Goal: Task Accomplishment & Management: Manage account settings

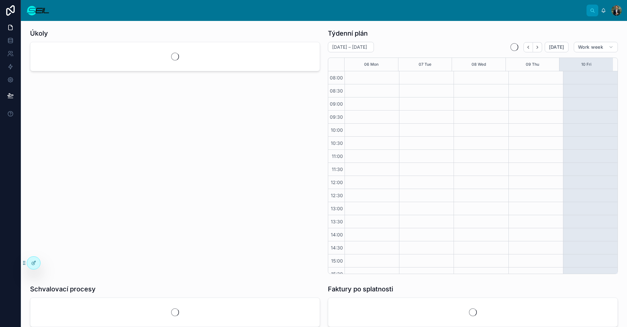
scroll to position [59, 0]
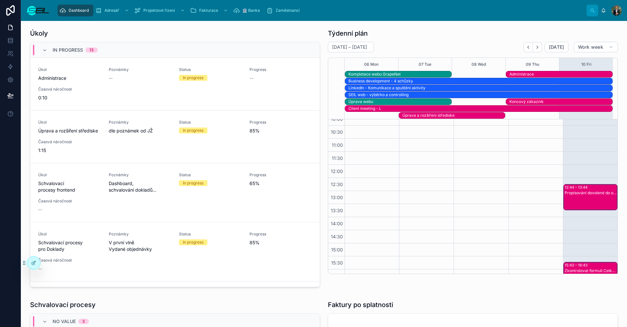
click at [321, 42] on div "Úkoly In progress 13 Úkol Administrace Poznámky -- Status In progress Progress …" at bounding box center [175, 159] width 298 height 266
click at [163, 9] on span "Projektové řízení" at bounding box center [159, 10] width 32 height 5
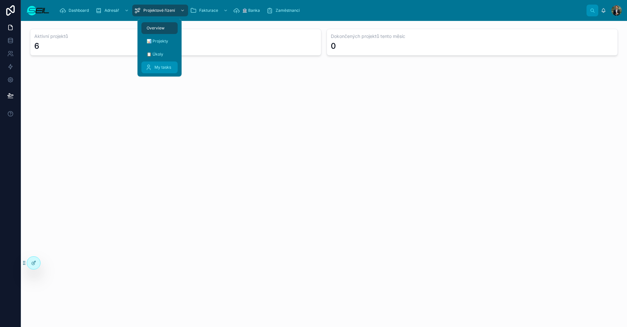
click at [167, 64] on div "My tasks" at bounding box center [159, 67] width 28 height 10
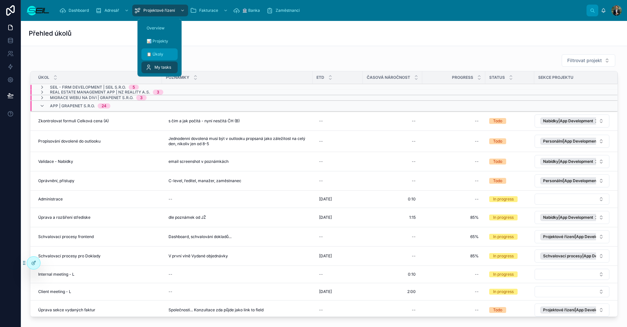
click at [165, 54] on div "📋 Úkoly" at bounding box center [159, 54] width 28 height 10
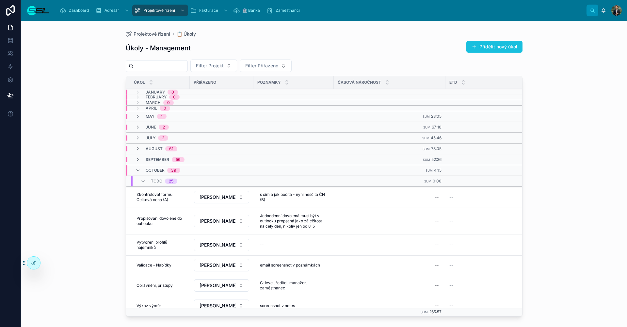
click at [495, 44] on button "Přidělit nový úkol" at bounding box center [495, 47] width 56 height 12
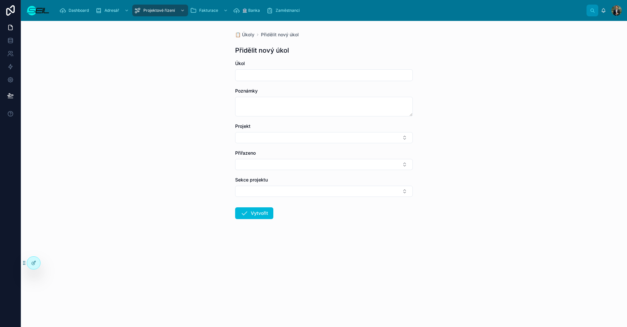
click at [264, 74] on input "text" at bounding box center [324, 75] width 177 height 9
paste input "*********"
type input "**********"
click at [267, 141] on button "Select Button" at bounding box center [324, 137] width 178 height 11
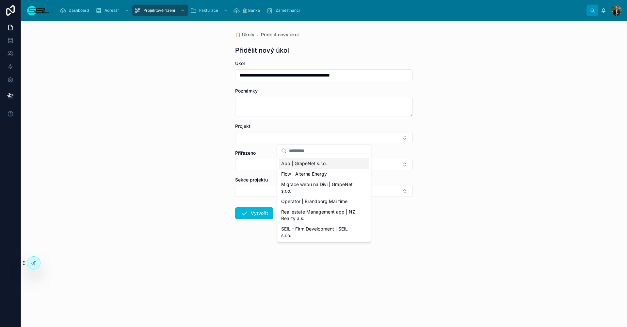
click at [294, 160] on span "App | GrapeNet s.r.o." at bounding box center [304, 163] width 46 height 7
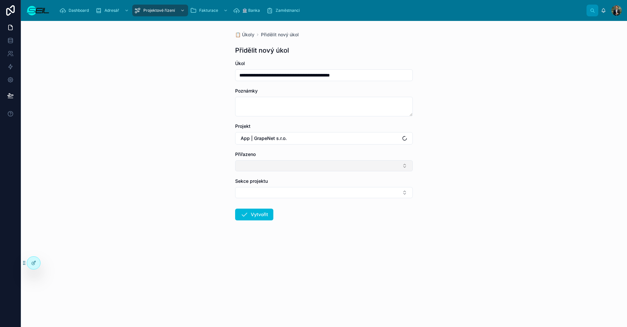
click at [271, 163] on button "Select Button" at bounding box center [324, 165] width 178 height 11
click at [301, 191] on span "[PERSON_NAME], BBA" at bounding box center [305, 191] width 49 height 7
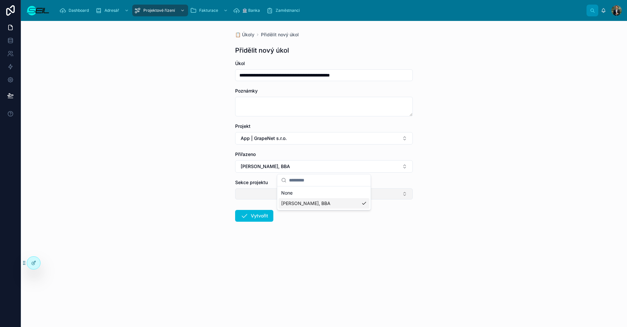
click at [274, 189] on button "Select Button" at bounding box center [324, 193] width 178 height 11
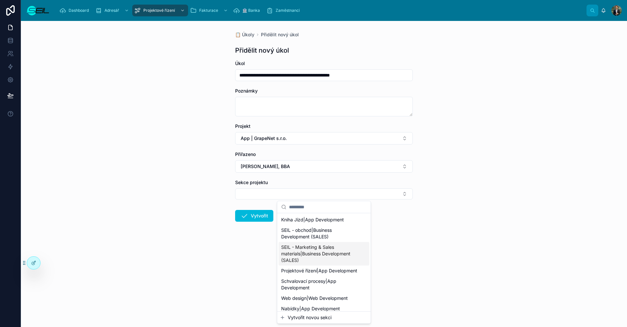
scroll to position [31, 0]
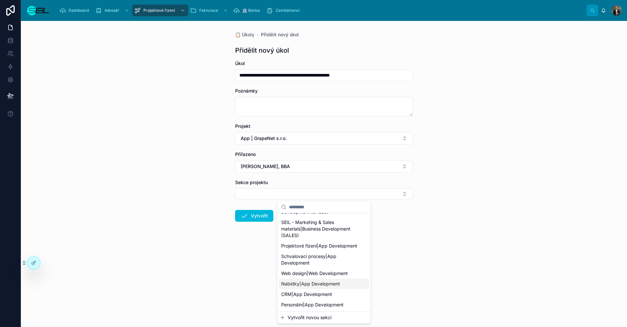
click at [332, 279] on div "Nabídky|App Development" at bounding box center [324, 283] width 91 height 10
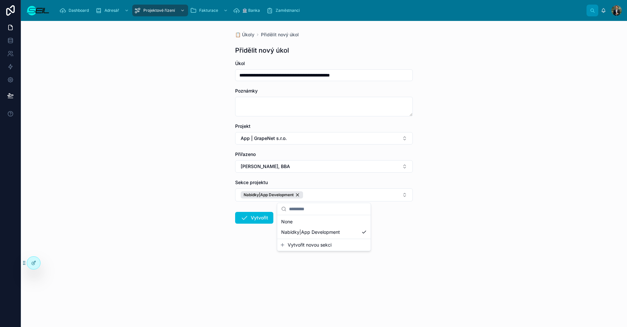
click at [264, 250] on form "**********" at bounding box center [324, 162] width 178 height 205
click at [262, 220] on button "Vytvořit" at bounding box center [254, 218] width 38 height 12
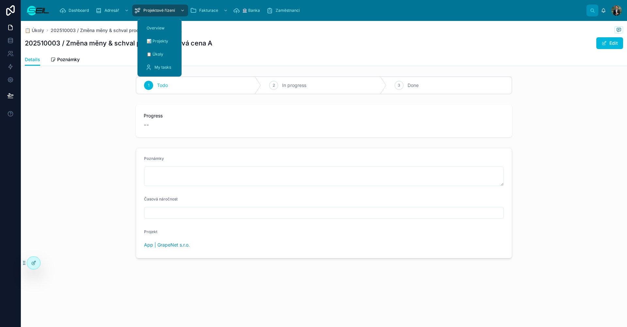
click at [151, 7] on div "Projektové řízení" at bounding box center [160, 10] width 52 height 10
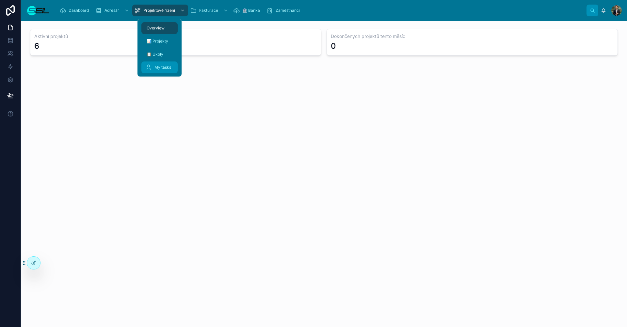
click at [153, 63] on div "My tasks" at bounding box center [159, 67] width 28 height 10
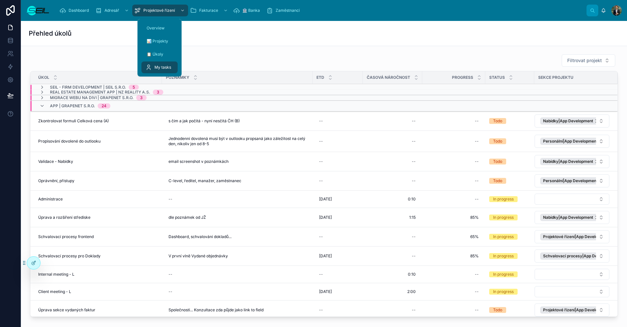
click at [80, 42] on div "Přehled úkolů" at bounding box center [324, 33] width 591 height 25
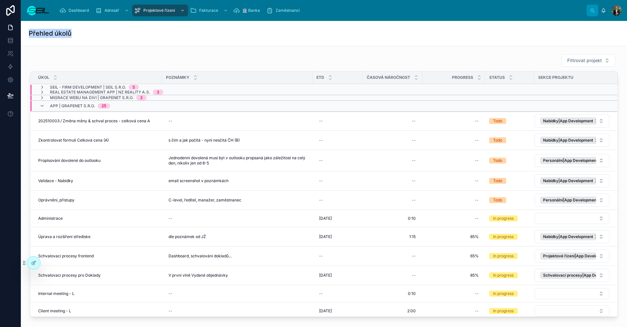
drag, startPoint x: 73, startPoint y: 36, endPoint x: 30, endPoint y: 27, distance: 44.5
click at [30, 27] on div "Přehled úkolů" at bounding box center [324, 33] width 591 height 25
click at [80, 36] on div "Přehled úkolů" at bounding box center [324, 33] width 591 height 9
click at [75, 33] on div "Přehled úkolů" at bounding box center [324, 33] width 591 height 9
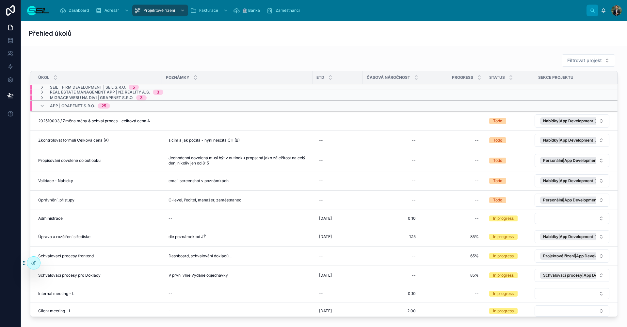
click at [75, 33] on div "Přehled úkolů" at bounding box center [324, 33] width 591 height 9
click at [75, 32] on div "Přehled úkolů" at bounding box center [324, 33] width 591 height 9
drag, startPoint x: 73, startPoint y: 32, endPoint x: 28, endPoint y: 32, distance: 45.4
click at [28, 32] on div "Přehled úkolů" at bounding box center [324, 33] width 607 height 25
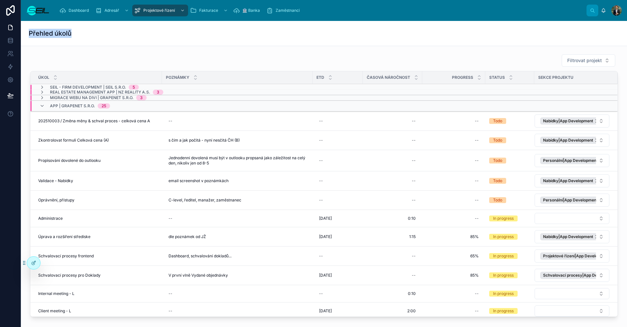
click at [28, 32] on div "Přehled úkolů" at bounding box center [324, 33] width 607 height 25
click at [91, 27] on div "Přehled úkolů" at bounding box center [324, 33] width 591 height 25
drag, startPoint x: 79, startPoint y: 30, endPoint x: 29, endPoint y: 32, distance: 50.4
click at [29, 32] on div "Přehled úkolů" at bounding box center [324, 33] width 591 height 9
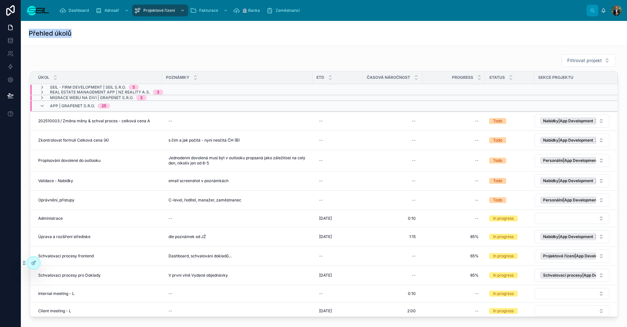
click at [29, 32] on h1 "Přehled úkolů" at bounding box center [50, 33] width 43 height 9
drag, startPoint x: 29, startPoint y: 32, endPoint x: 82, endPoint y: 30, distance: 53.6
click at [82, 30] on div "Přehled úkolů" at bounding box center [324, 33] width 591 height 9
drag, startPoint x: 80, startPoint y: 30, endPoint x: 30, endPoint y: 35, distance: 50.6
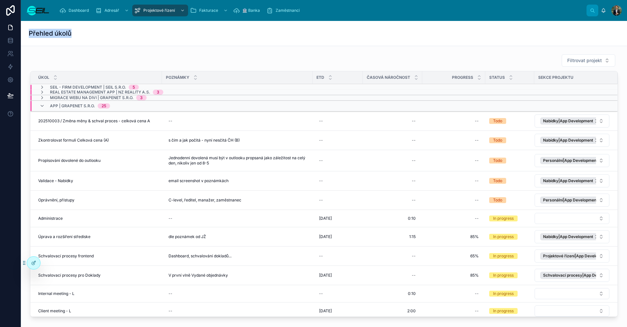
click at [30, 35] on div "Přehled úkolů" at bounding box center [324, 33] width 591 height 9
click at [30, 35] on h1 "Přehled úkolů" at bounding box center [50, 33] width 43 height 9
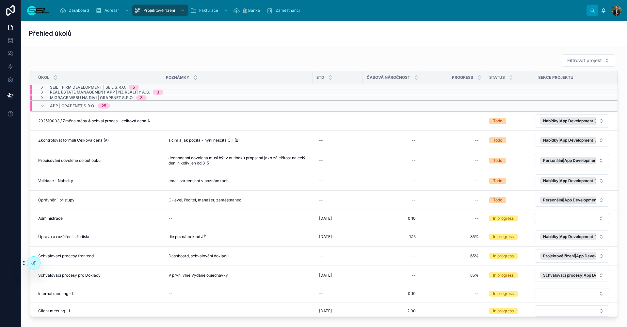
click at [113, 80] on div "Úkol" at bounding box center [96, 77] width 132 height 12
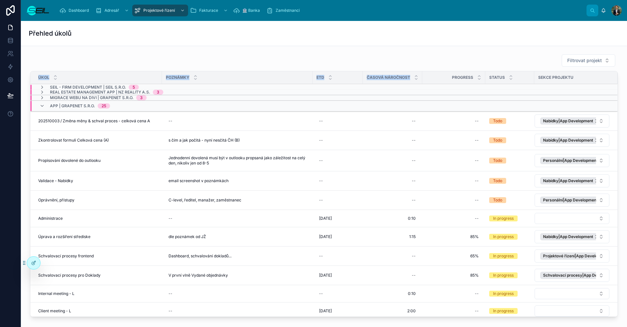
drag, startPoint x: 38, startPoint y: 78, endPoint x: 425, endPoint y: 76, distance: 386.6
click at [425, 76] on tr "Úkol Poznámky ETD Časová náročnost Progress Status Sekce projektu" at bounding box center [324, 77] width 588 height 13
click at [363, 70] on div "Filtrovat projekt Úkol Poznámky ETD Časová náročnost Progress Status Sekce proj…" at bounding box center [324, 185] width 588 height 263
drag, startPoint x: 162, startPoint y: 58, endPoint x: 154, endPoint y: 56, distance: 7.9
click at [161, 58] on div "Filtrovat projekt" at bounding box center [324, 60] width 588 height 13
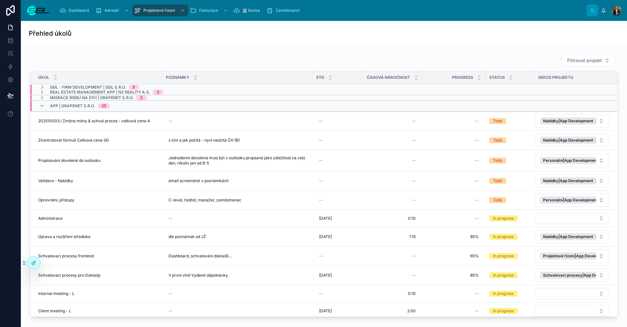
click at [81, 33] on div "Přehled úkolů" at bounding box center [324, 33] width 591 height 9
click at [81, 32] on div "Přehled úkolů" at bounding box center [324, 33] width 591 height 9
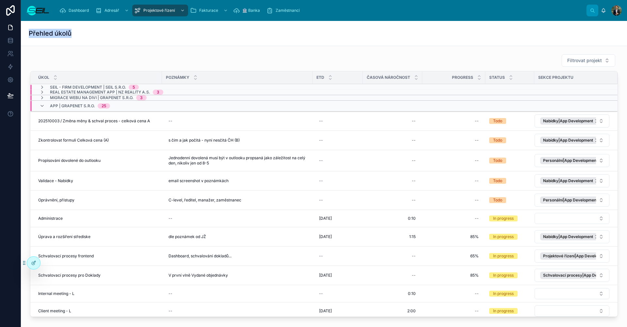
click at [166, 32] on div "Přehled úkolů" at bounding box center [324, 33] width 591 height 9
click at [411, 220] on span "0:10" at bounding box center [412, 218] width 8 height 5
type input "****"
click at [488, 227] on button "submit" at bounding box center [488, 227] width 8 height 8
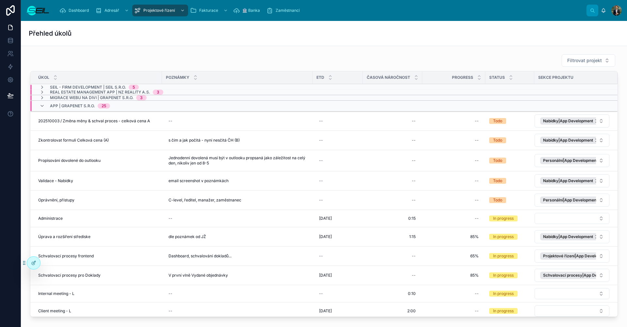
click at [329, 127] on td "--" at bounding box center [338, 120] width 50 height 19
click at [328, 123] on div "--" at bounding box center [338, 121] width 42 height 10
click at [348, 146] on button "Today" at bounding box center [352, 147] width 26 height 12
type input "**********"
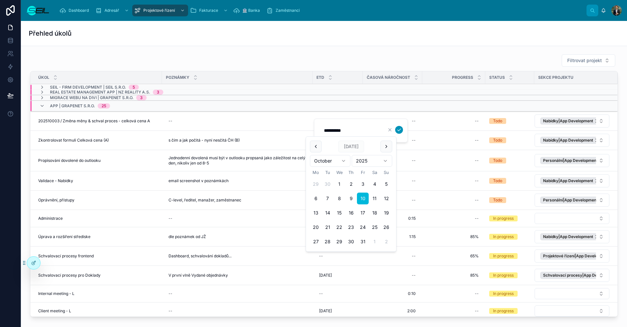
click at [402, 130] on icon "submit" at bounding box center [399, 129] width 5 height 5
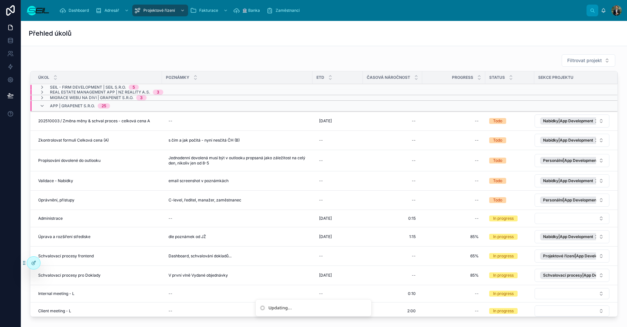
click at [0, 0] on button "Označit úkol jako rozpracovaný" at bounding box center [0, 0] width 0 height 0
click at [407, 123] on div "--" at bounding box center [393, 121] width 52 height 10
type input "****"
click at [492, 130] on button "submit" at bounding box center [492, 130] width 8 height 8
click at [461, 127] on td "--" at bounding box center [454, 120] width 63 height 19
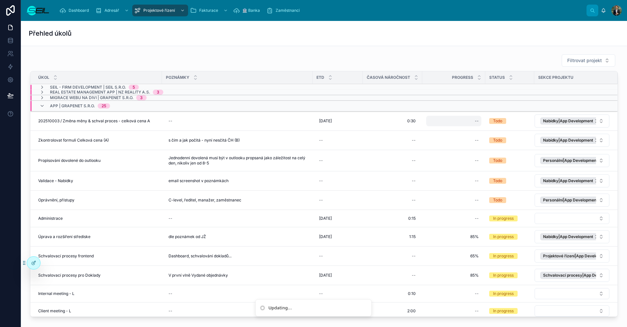
click at [461, 121] on div "--" at bounding box center [453, 121] width 55 height 10
type input "****"
click at [555, 130] on button "submit" at bounding box center [555, 130] width 8 height 8
click at [0, 0] on span "Označit úkol jako rozpracovaný" at bounding box center [0, 0] width 0 height 0
click at [0, 0] on span "Označit úkol jako dokončený" at bounding box center [0, 0] width 0 height 0
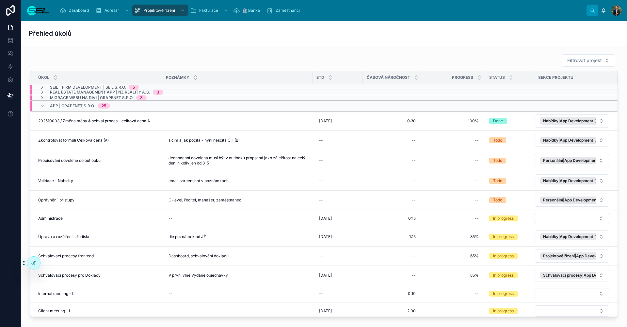
click at [32, 6] on img at bounding box center [38, 10] width 24 height 10
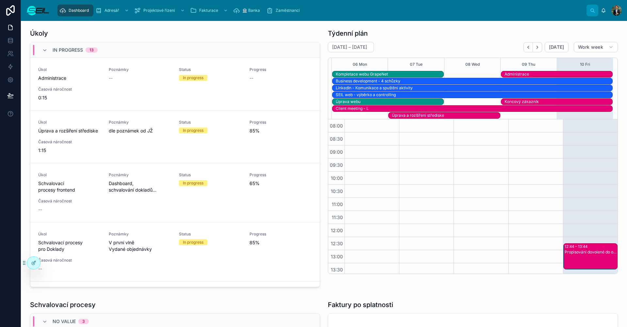
scroll to position [108, 0]
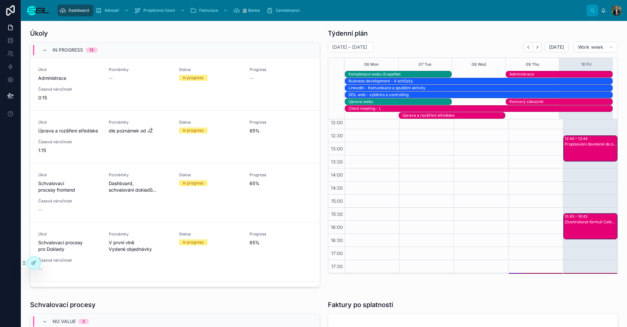
click at [136, 27] on div "Úkoly In progress 13 Úkol Administrace Poznámky -- Status In progress Progress …" at bounding box center [175, 159] width 298 height 266
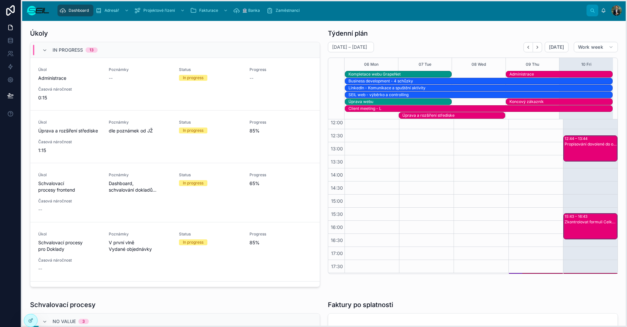
drag, startPoint x: 23, startPoint y: 263, endPoint x: 21, endPoint y: 320, distance: 57.2
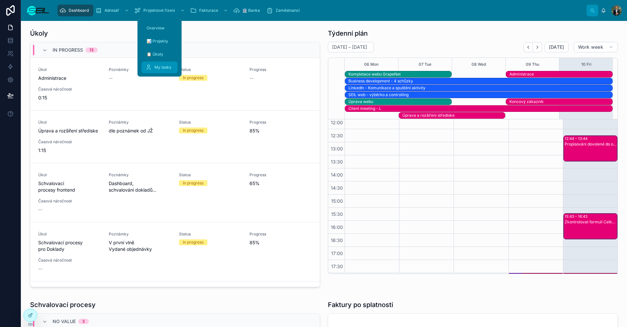
click at [163, 63] on div "My tasks" at bounding box center [159, 67] width 28 height 10
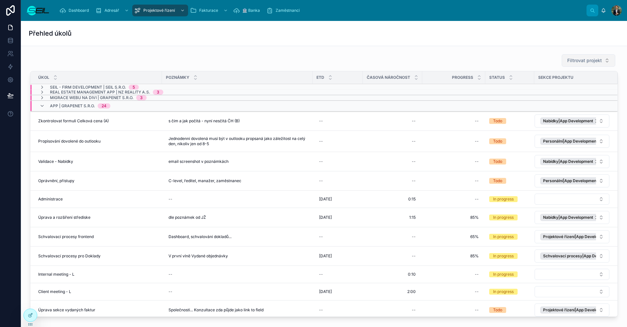
click at [585, 58] on span "Filtrovat projekt" at bounding box center [585, 60] width 35 height 7
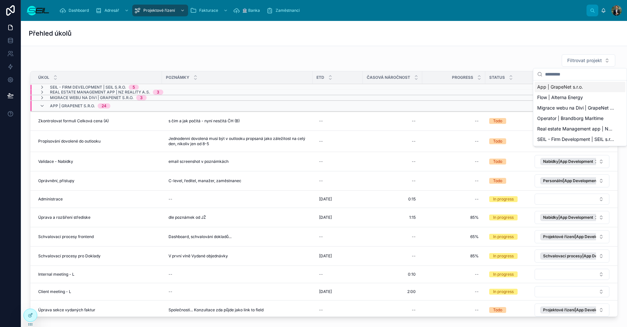
click at [347, 57] on div "Filtrovat projekt" at bounding box center [324, 60] width 588 height 13
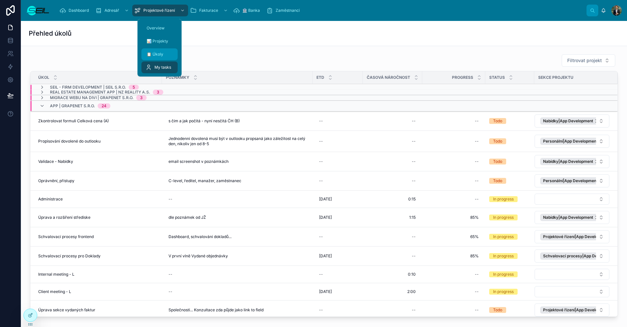
click at [163, 57] on div "📋 Úkoly" at bounding box center [159, 54] width 28 height 10
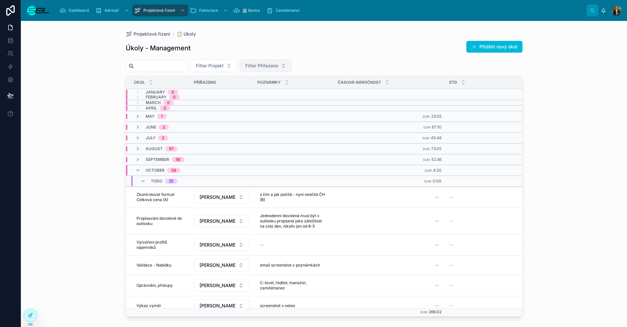
click at [292, 64] on button "Filter Přiřazeno" at bounding box center [266, 65] width 52 height 12
click at [287, 93] on div "[PERSON_NAME], BBA" at bounding box center [289, 92] width 91 height 10
click at [382, 46] on div "Úkoly - Management Přidělit nový úkol" at bounding box center [324, 48] width 397 height 15
click at [150, 47] on h1 "Úkoly - Management" at bounding box center [158, 47] width 65 height 9
click at [30, 12] on img at bounding box center [38, 10] width 24 height 10
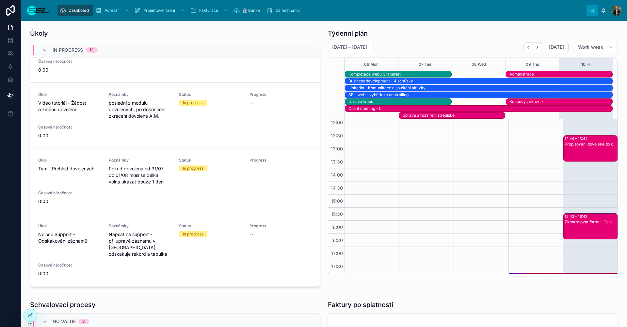
scroll to position [55, 0]
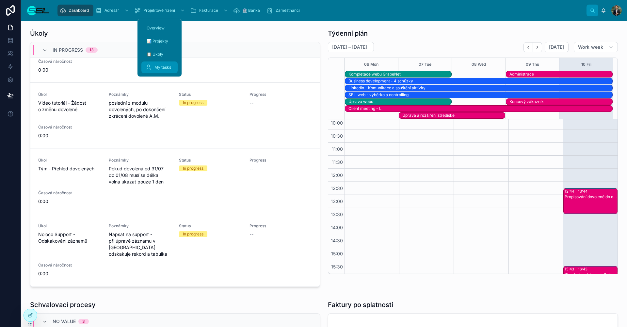
click at [156, 65] on span "My tasks" at bounding box center [163, 67] width 17 height 5
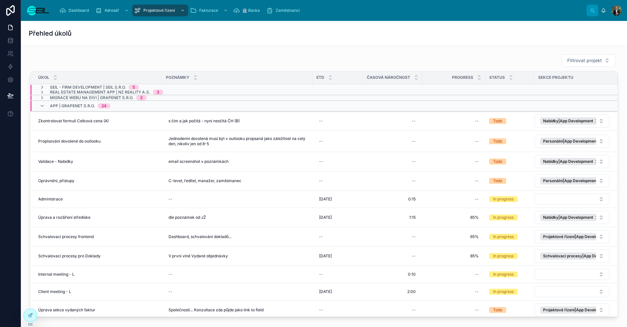
click at [205, 34] on div "Přehled úkolů" at bounding box center [324, 33] width 591 height 9
click at [0, 0] on span "Označit úkol jako rozpracovaný" at bounding box center [0, 0] width 0 height 0
click at [0, 0] on span "Označit úkol jako dokončený" at bounding box center [0, 0] width 0 height 0
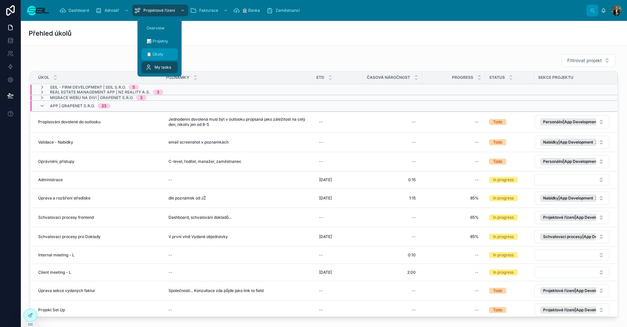
click at [161, 53] on span "📋 Úkoly" at bounding box center [155, 54] width 17 height 5
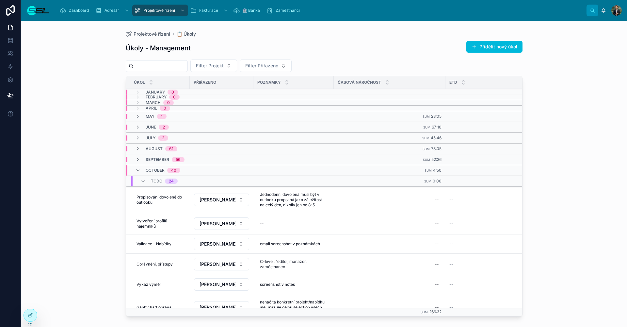
click at [139, 181] on div "Todo 24" at bounding box center [159, 181] width 53 height 10
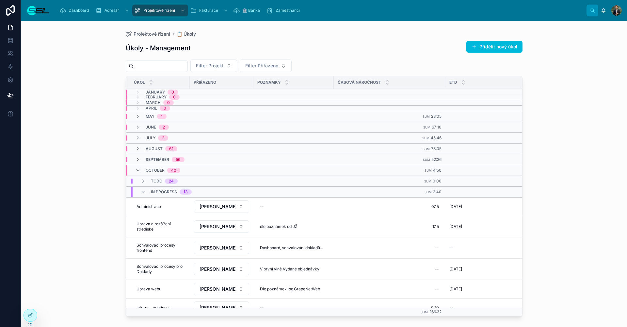
click at [144, 192] on icon at bounding box center [143, 191] width 5 height 5
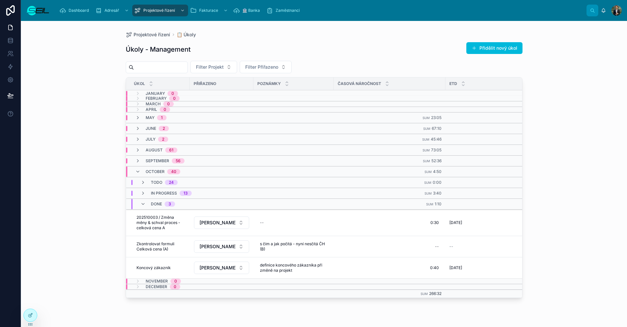
click at [153, 205] on span "Done" at bounding box center [156, 203] width 11 height 5
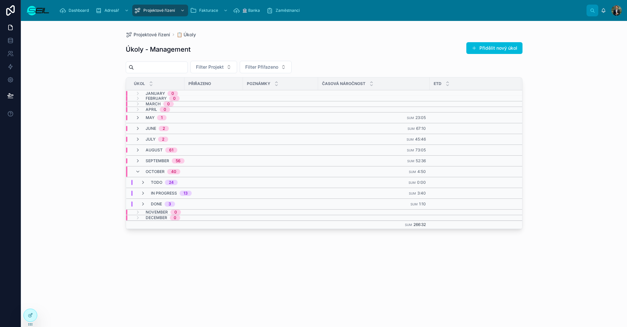
click at [153, 205] on span "Done" at bounding box center [156, 203] width 11 height 5
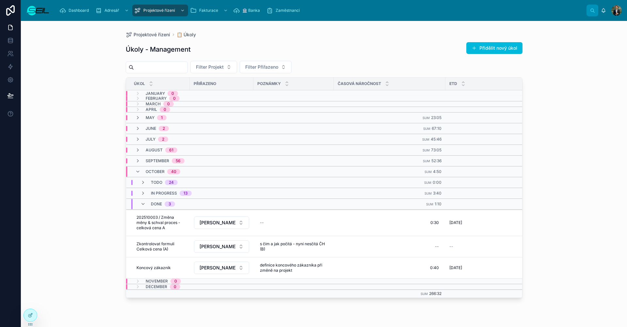
click at [157, 191] on span "In progress" at bounding box center [164, 193] width 26 height 5
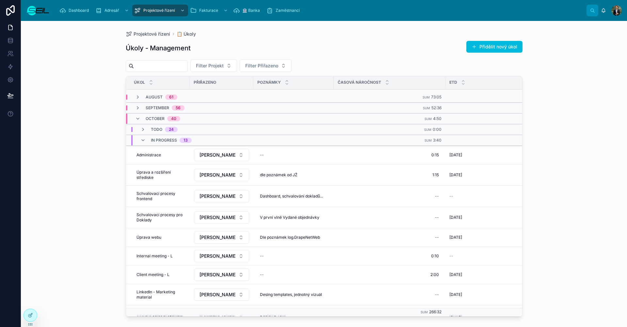
scroll to position [177, 0]
